Goal: Communication & Community: Answer question/provide support

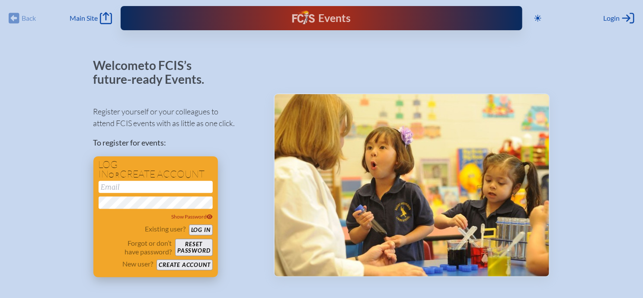
type input "[EMAIL_ADDRESS][DOMAIN_NAME]"
click at [202, 229] on button "Log in" at bounding box center [201, 230] width 24 height 11
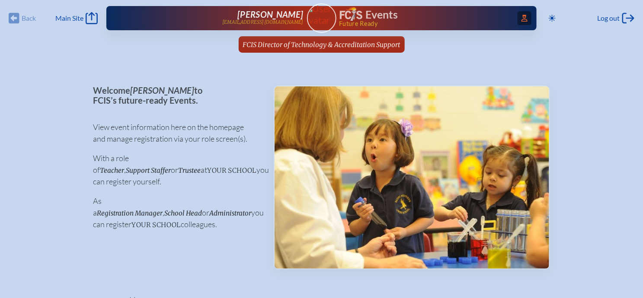
click at [524, 15] on icon at bounding box center [524, 18] width 6 height 7
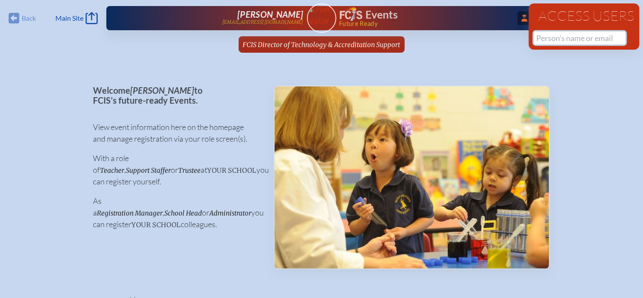
click at [540, 35] on input "text" at bounding box center [580, 38] width 92 height 13
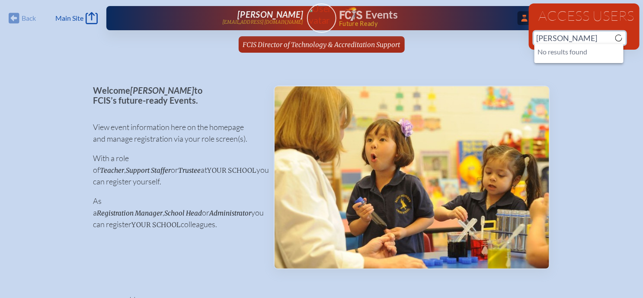
type input "J"
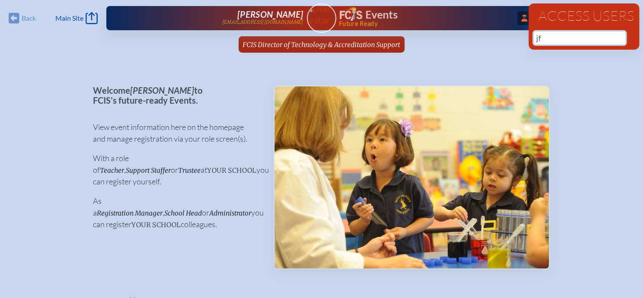
type input "j"
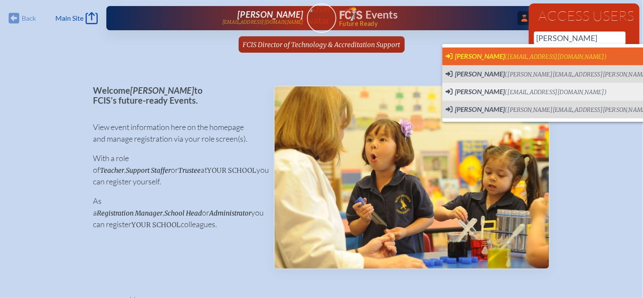
click at [575, 58] on span "(elementarymch@tampabay.rr.com)" at bounding box center [556, 56] width 102 height 7
type input "[EMAIL_ADDRESS][DOMAIN_NAME]"
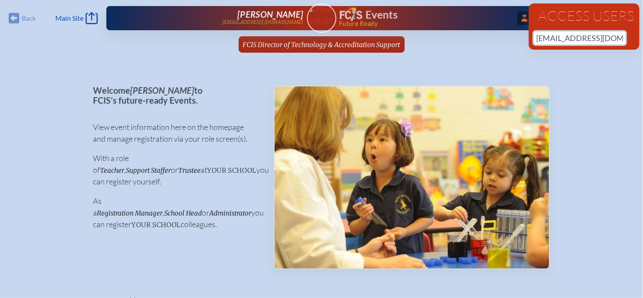
scroll to position [0, 32]
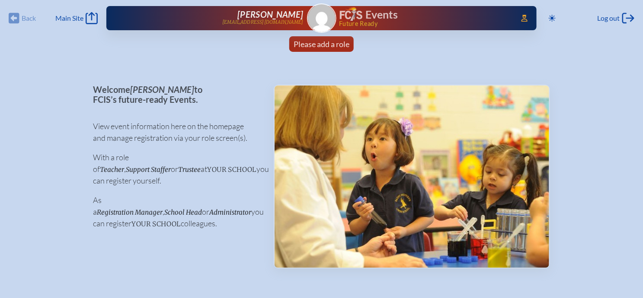
click at [326, 15] on img at bounding box center [322, 18] width 28 height 28
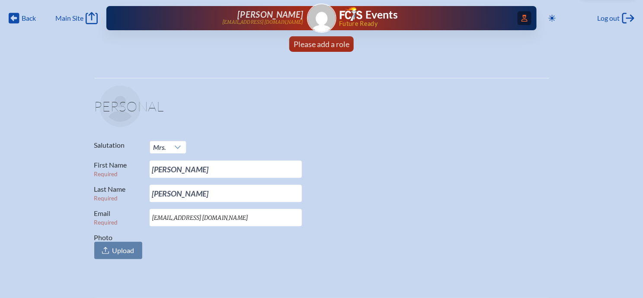
click at [521, 17] on icon "Access Users..." at bounding box center [524, 18] width 6 height 7
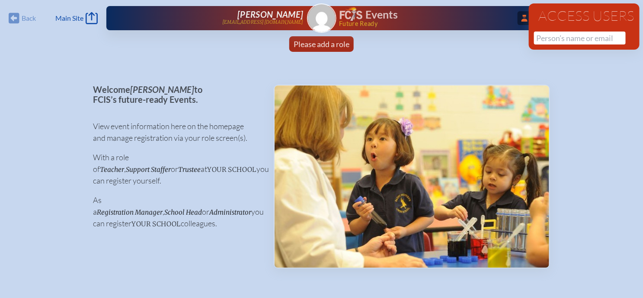
click at [565, 45] on div "Access Users No results found" at bounding box center [583, 26] width 111 height 46
click at [565, 42] on input "text" at bounding box center [580, 38] width 92 height 13
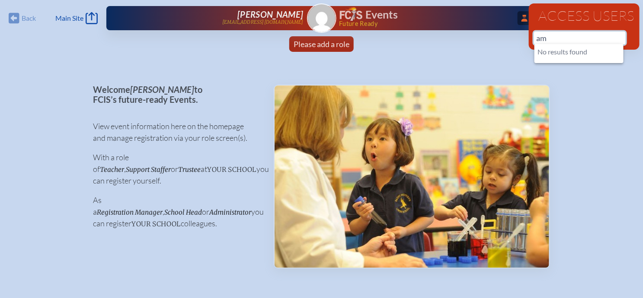
type input "a"
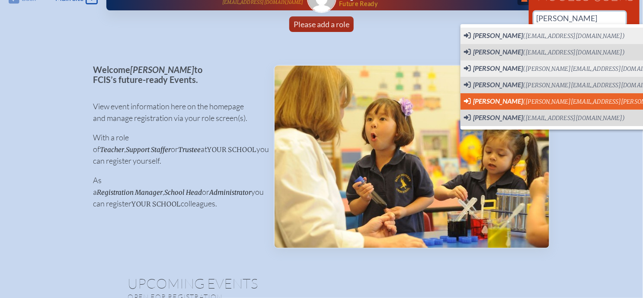
scroll to position [19, 0]
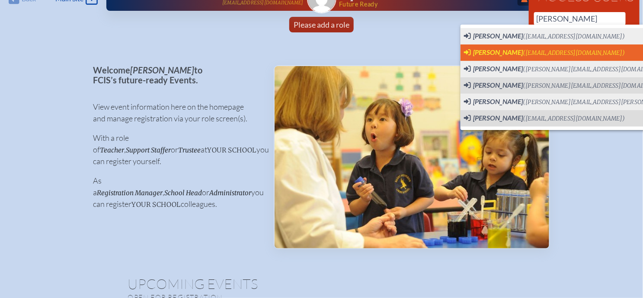
click at [581, 51] on span "([EMAIL_ADDRESS][DOMAIN_NAME])" at bounding box center [574, 52] width 102 height 7
type input "[EMAIL_ADDRESS][DOMAIN_NAME]"
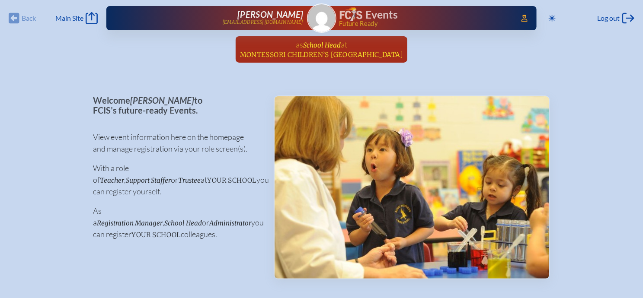
click at [324, 44] on span "School Head" at bounding box center [322, 45] width 38 height 8
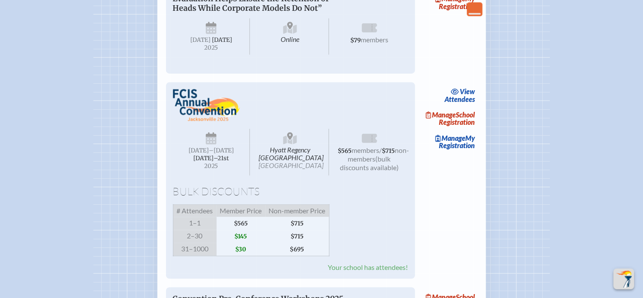
scroll to position [662, 0]
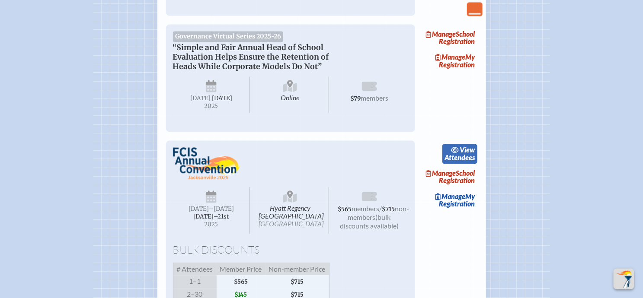
click at [455, 164] on link "view Attendees" at bounding box center [459, 154] width 35 height 20
